Goal: Information Seeking & Learning: Learn about a topic

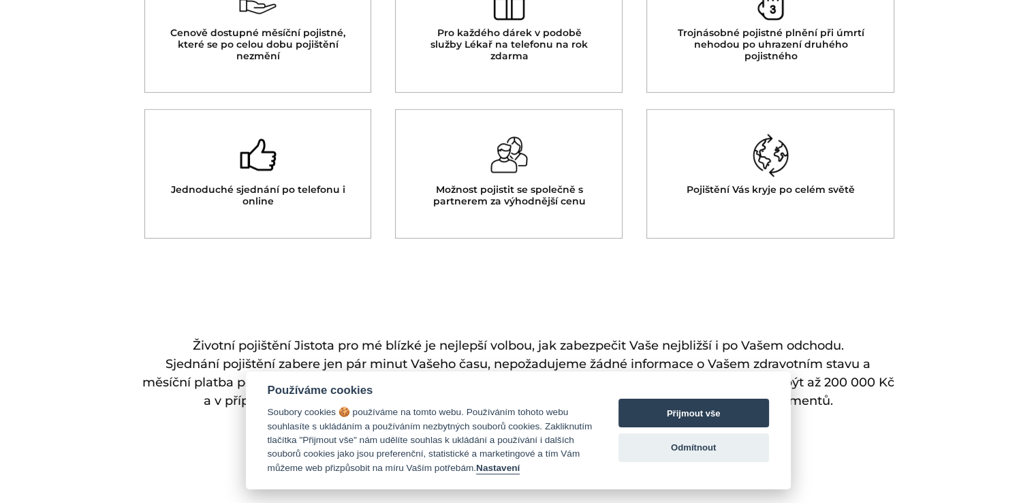
scroll to position [572, 0]
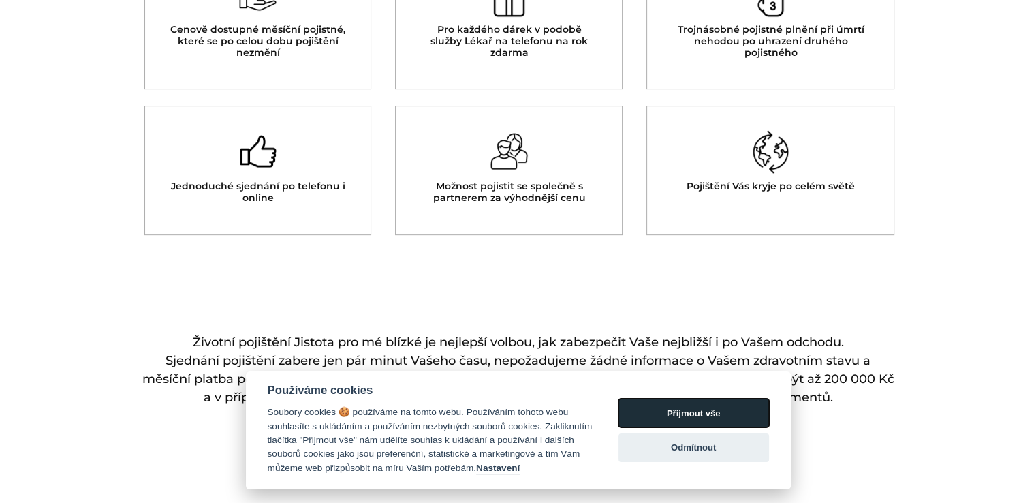
click at [722, 412] on button "Přijmout vše" at bounding box center [694, 413] width 151 height 29
checkbox input "true"
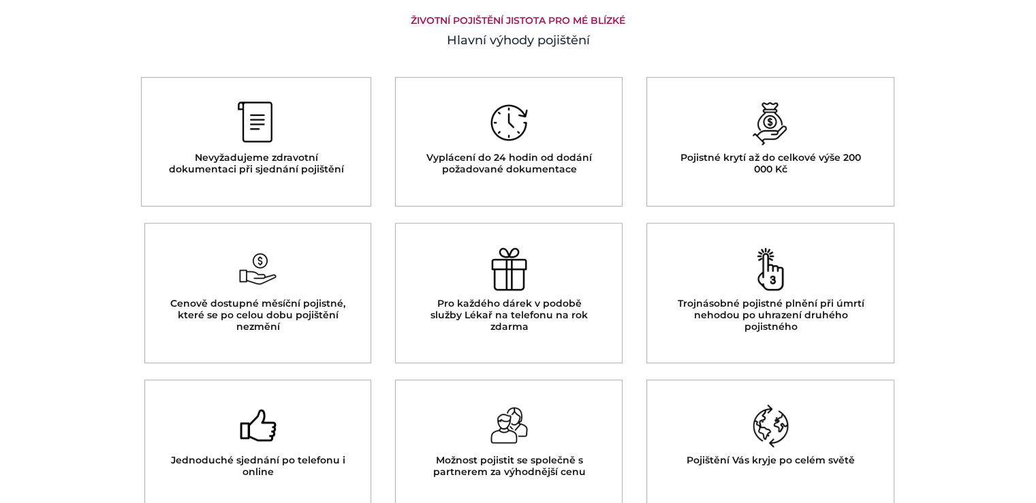
scroll to position [300, 0]
click at [254, 130] on img at bounding box center [255, 122] width 37 height 44
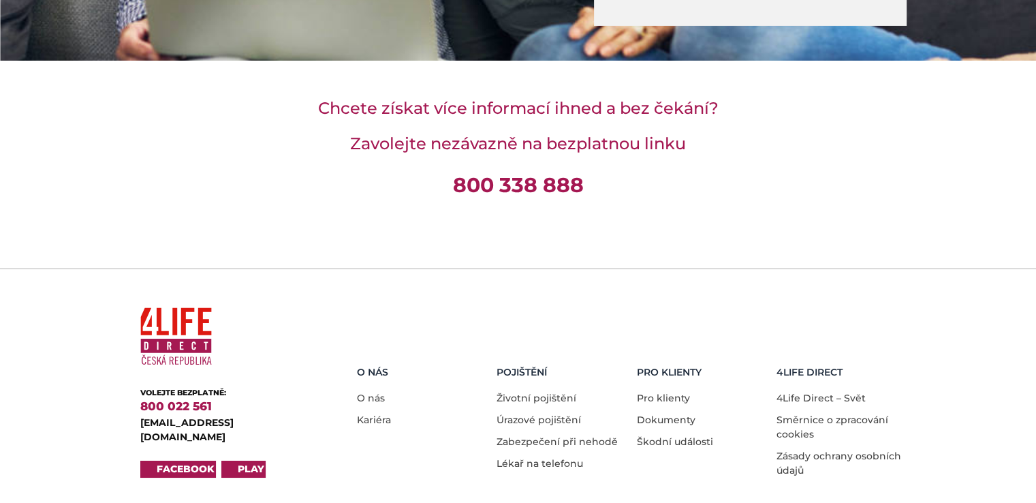
scroll to position [4849, 0]
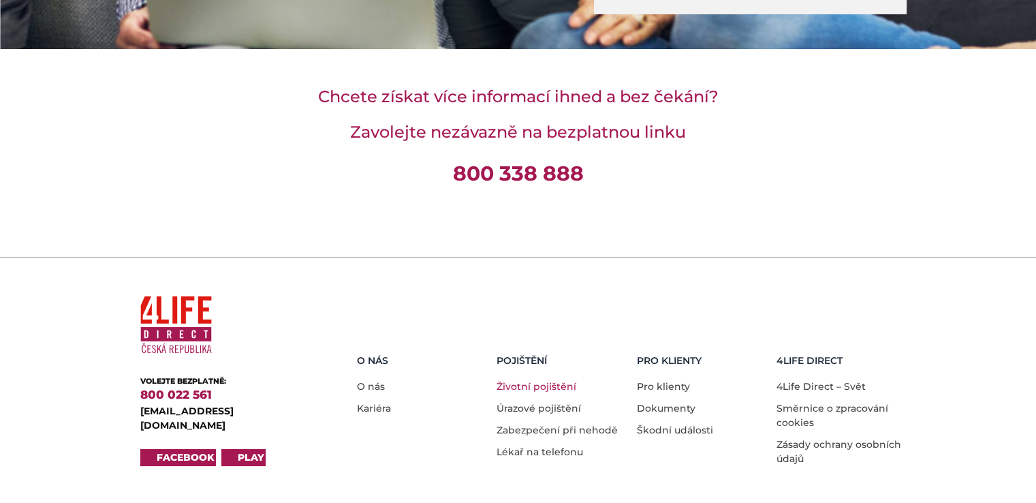
click at [566, 380] on link "Životní pojištění" at bounding box center [537, 386] width 80 height 12
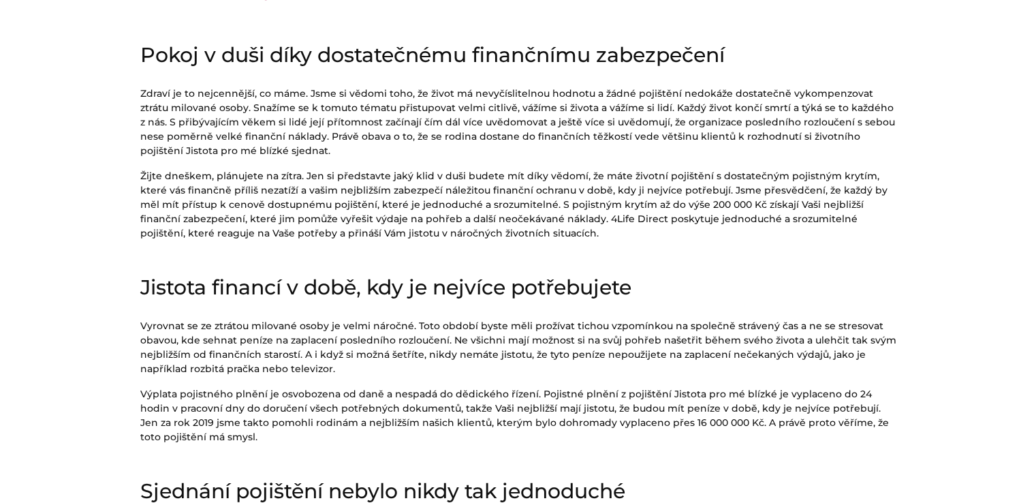
scroll to position [409, 0]
